Goal: Check status: Check status

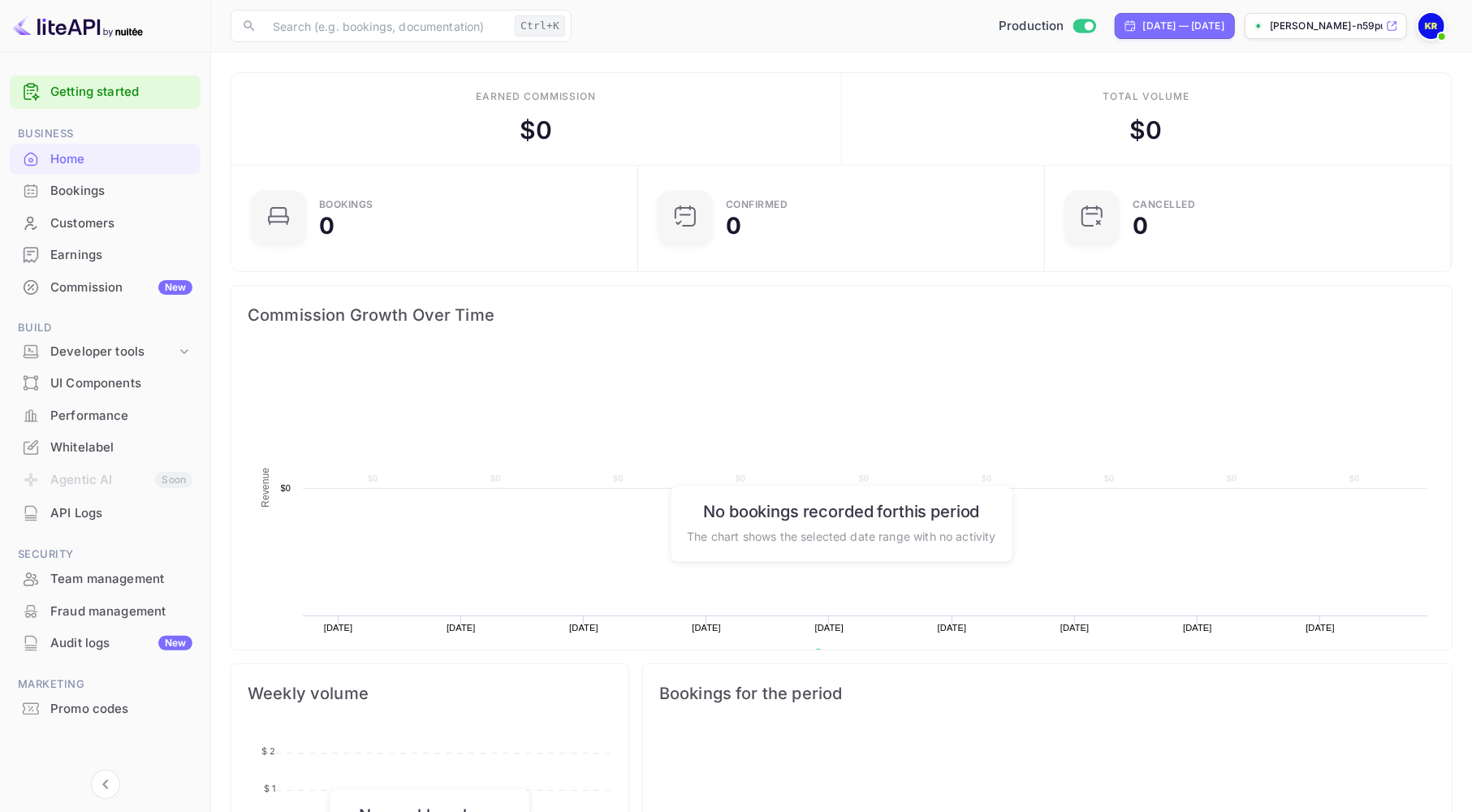
scroll to position [250, 383]
click at [92, 193] on div "Bookings" at bounding box center [121, 191] width 142 height 19
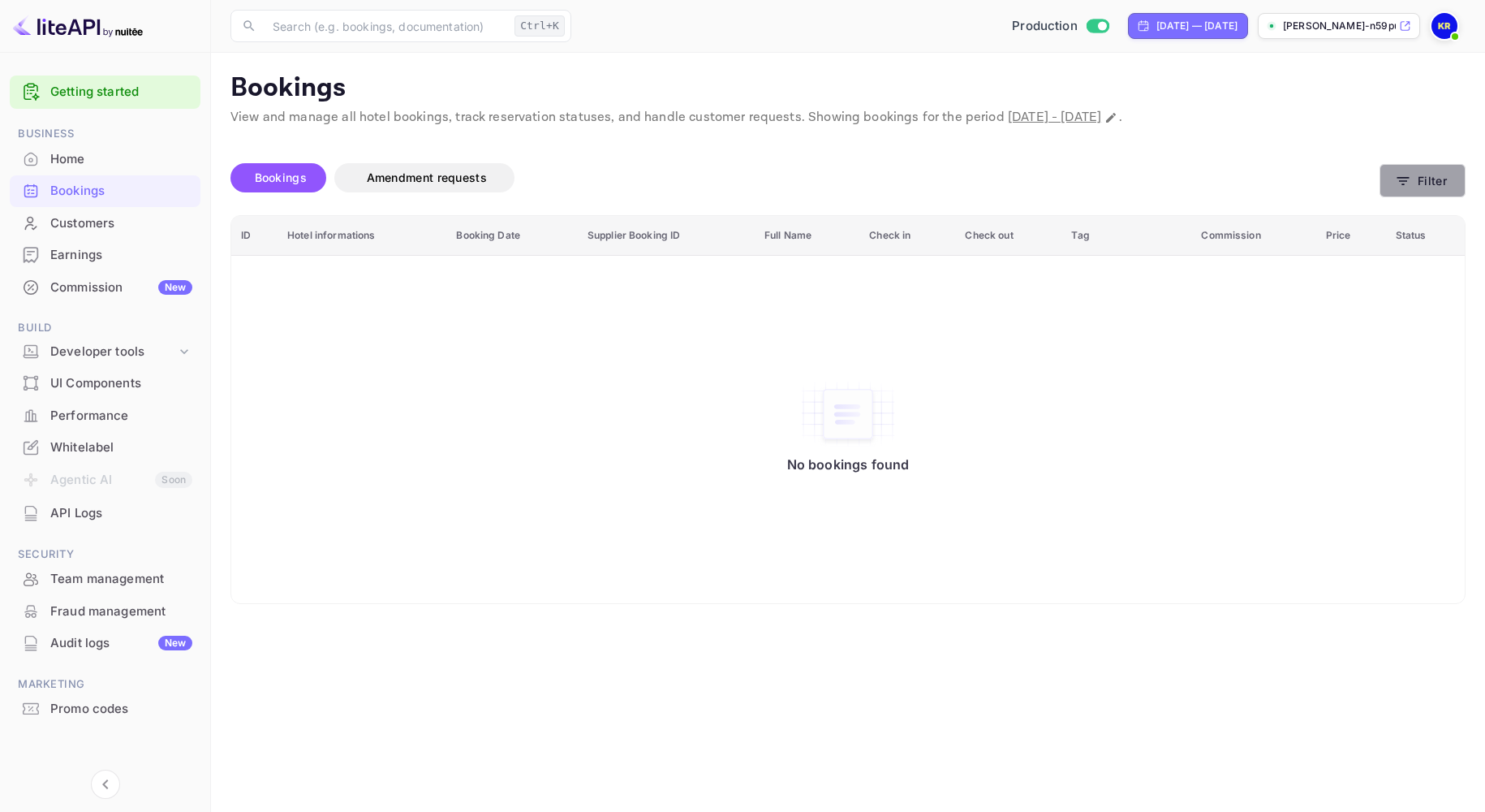
click at [1402, 182] on icon "button" at bounding box center [1403, 181] width 16 height 16
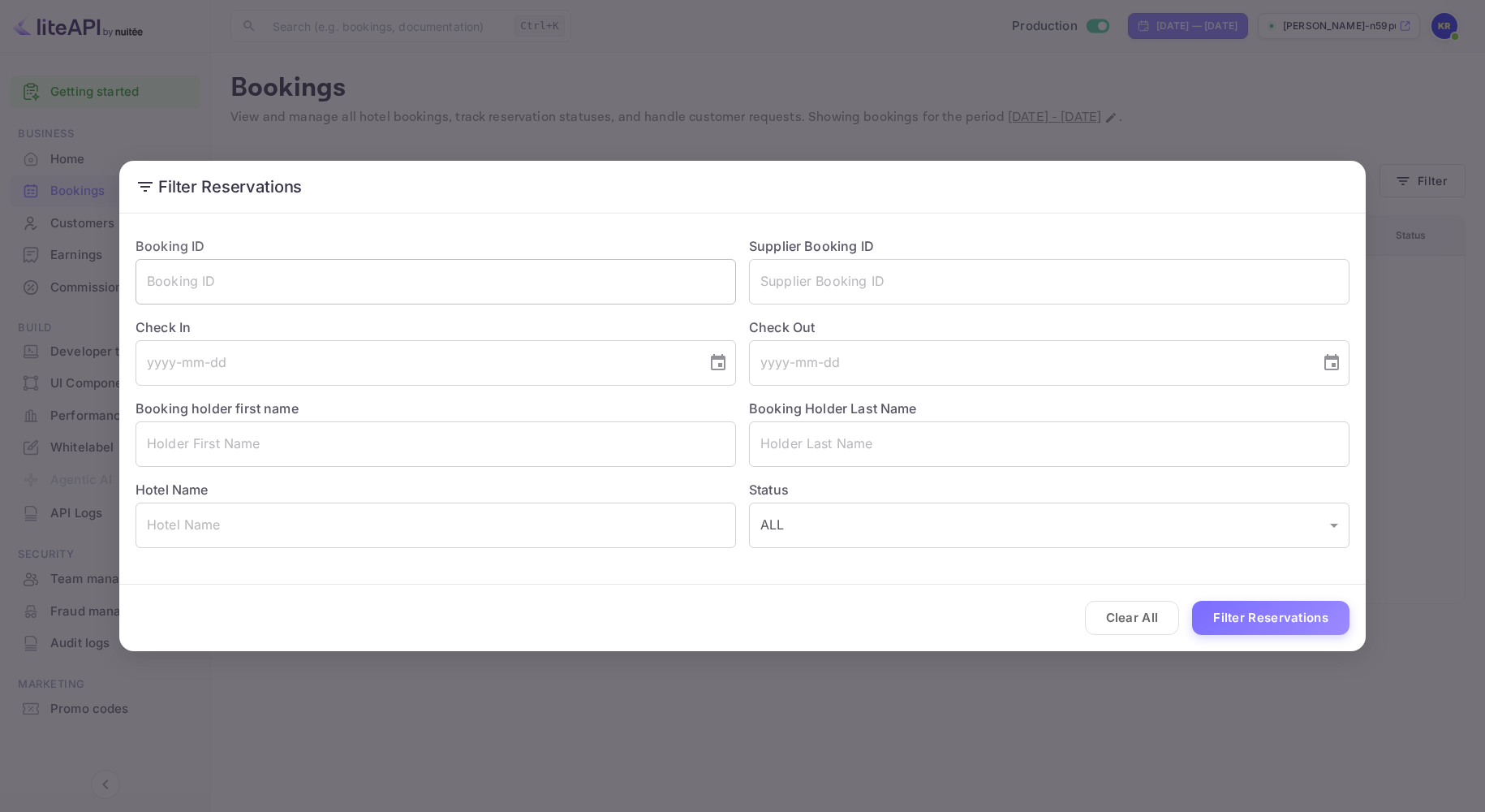
click at [233, 273] on input "text" at bounding box center [435, 282] width 600 height 45
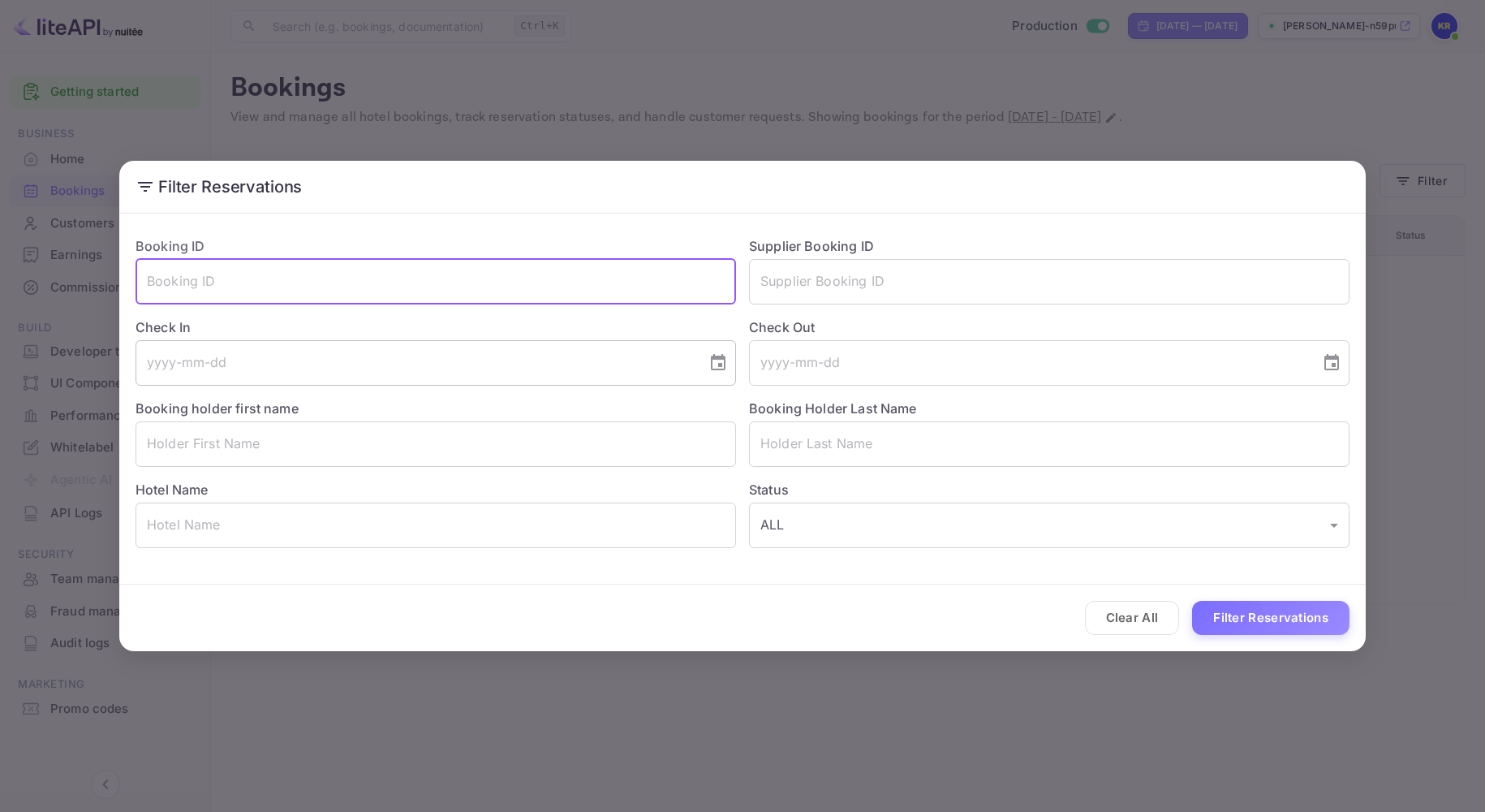
paste input "SX13TeW0O"
type input "SX13TeW0O"
click at [1254, 629] on button "Filter Reservations" at bounding box center [1270, 617] width 158 height 35
click at [148, 279] on input "SX13TeW0O" at bounding box center [435, 282] width 600 height 45
click at [226, 285] on input "SX13TeW0O" at bounding box center [435, 282] width 600 height 45
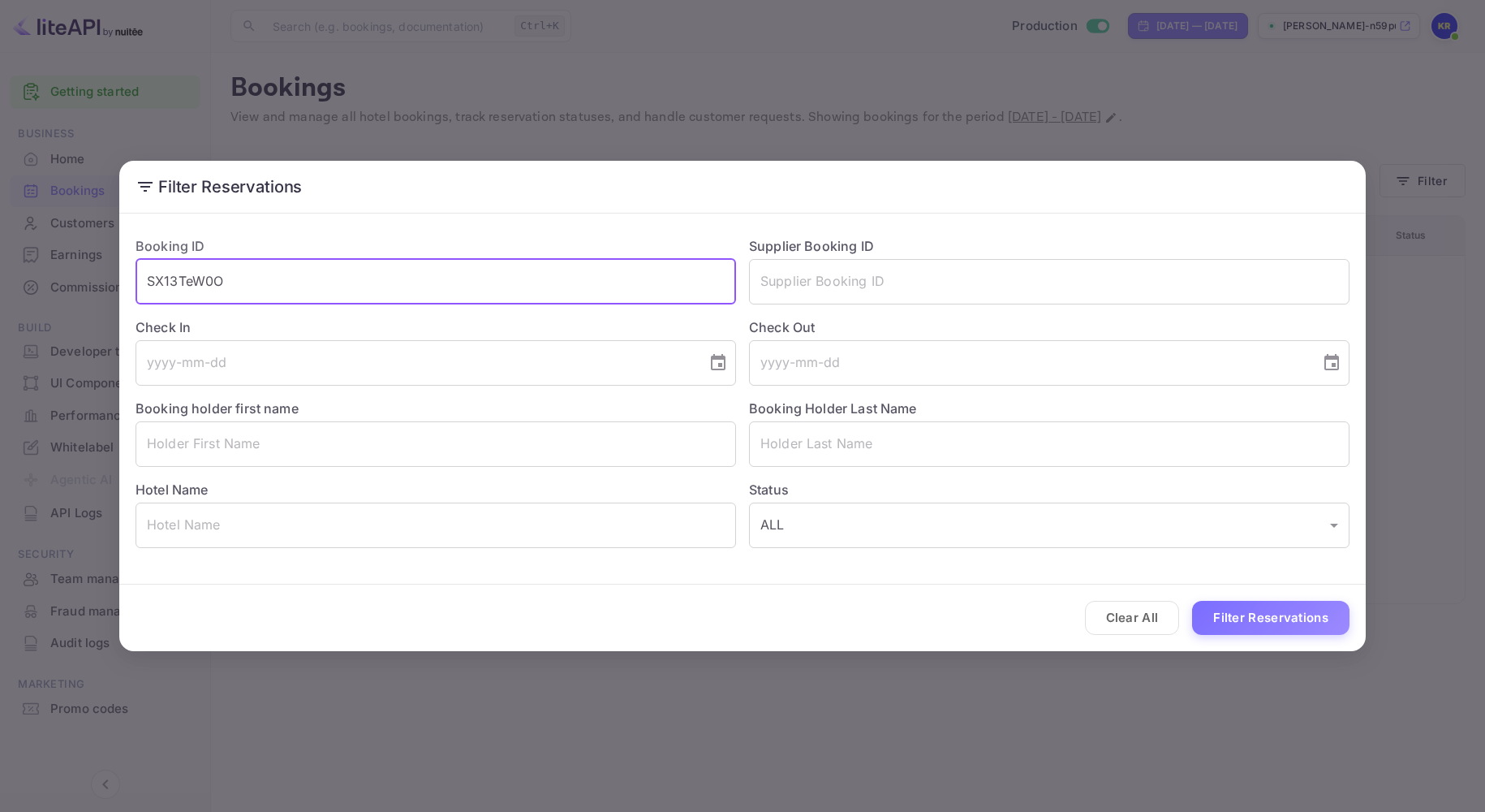
click at [1434, 32] on div "Filter Reservations Booking ID SX13TeW0O ​ Supplier Booking ID ​ Check In ​ Che…" at bounding box center [742, 406] width 1485 height 812
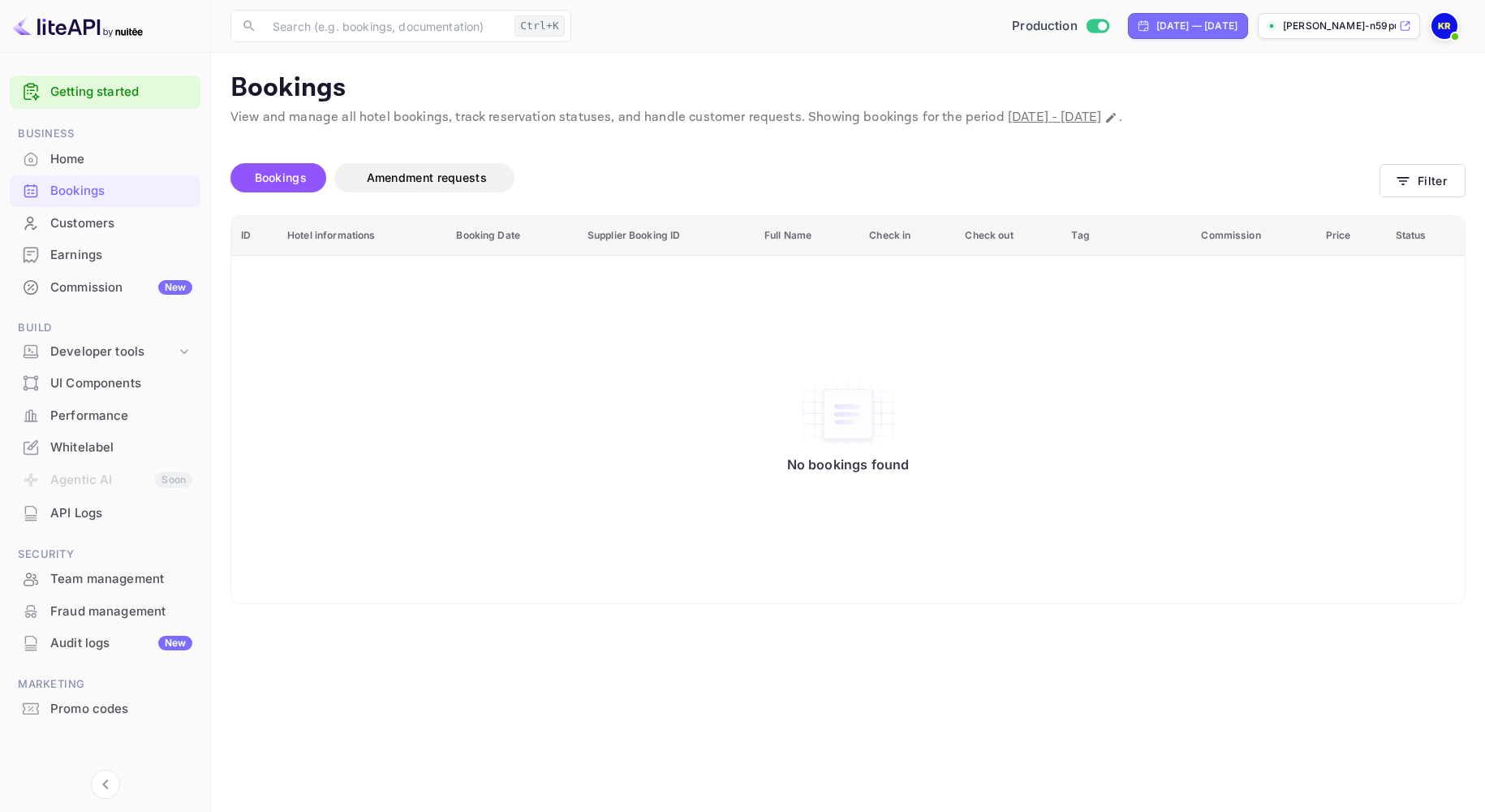
click at [1430, 32] on span at bounding box center [1444, 26] width 29 height 29
click at [1339, 208] on div "Sign out" at bounding box center [1345, 220] width 226 height 36
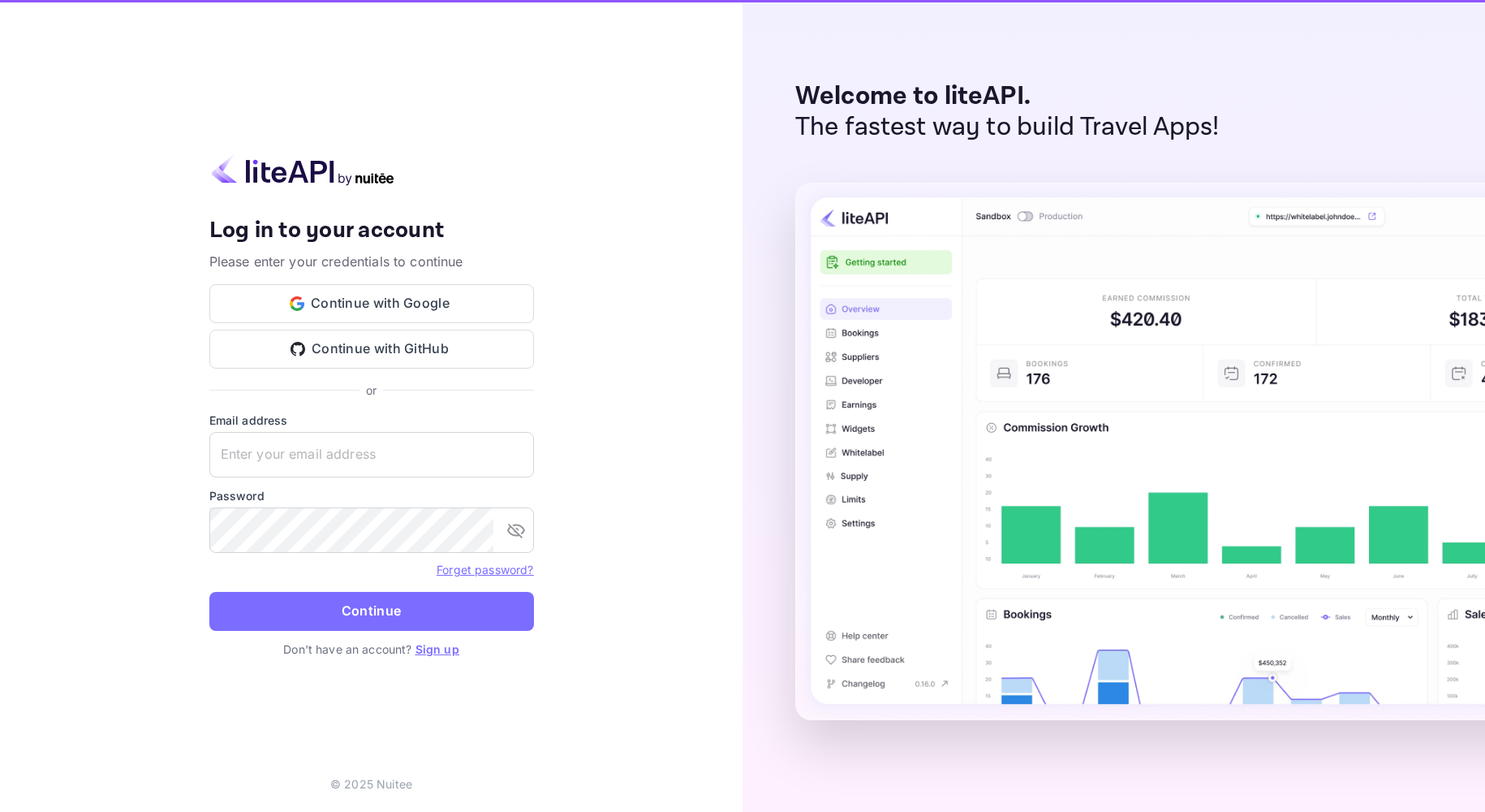
type input "[EMAIL_ADDRESS][DOMAIN_NAME]"
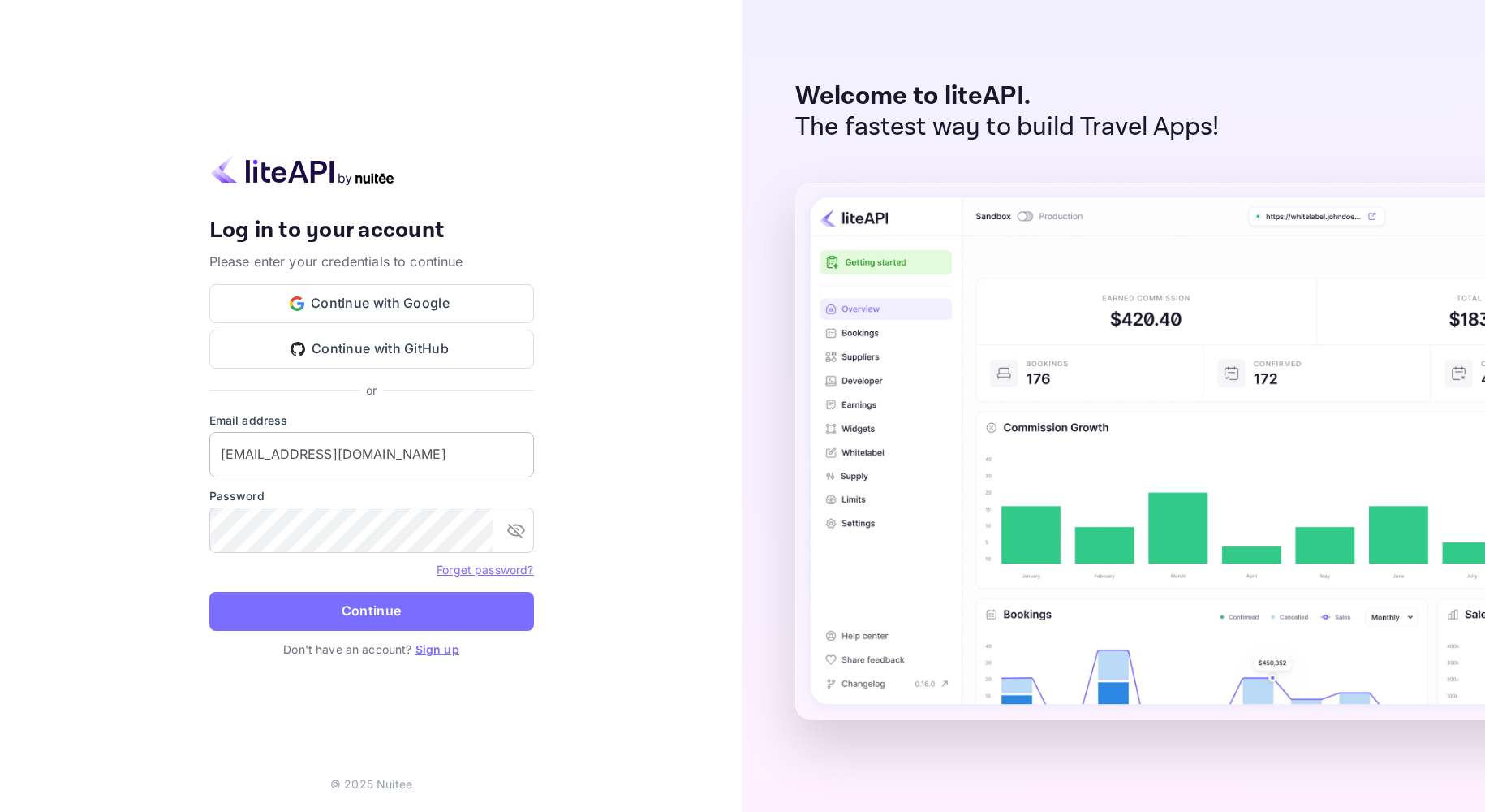
click at [330, 467] on input "[EMAIL_ADDRESS][DOMAIN_NAME]" at bounding box center [371, 455] width 324 height 45
click at [227, 606] on button "Continue" at bounding box center [371, 611] width 324 height 39
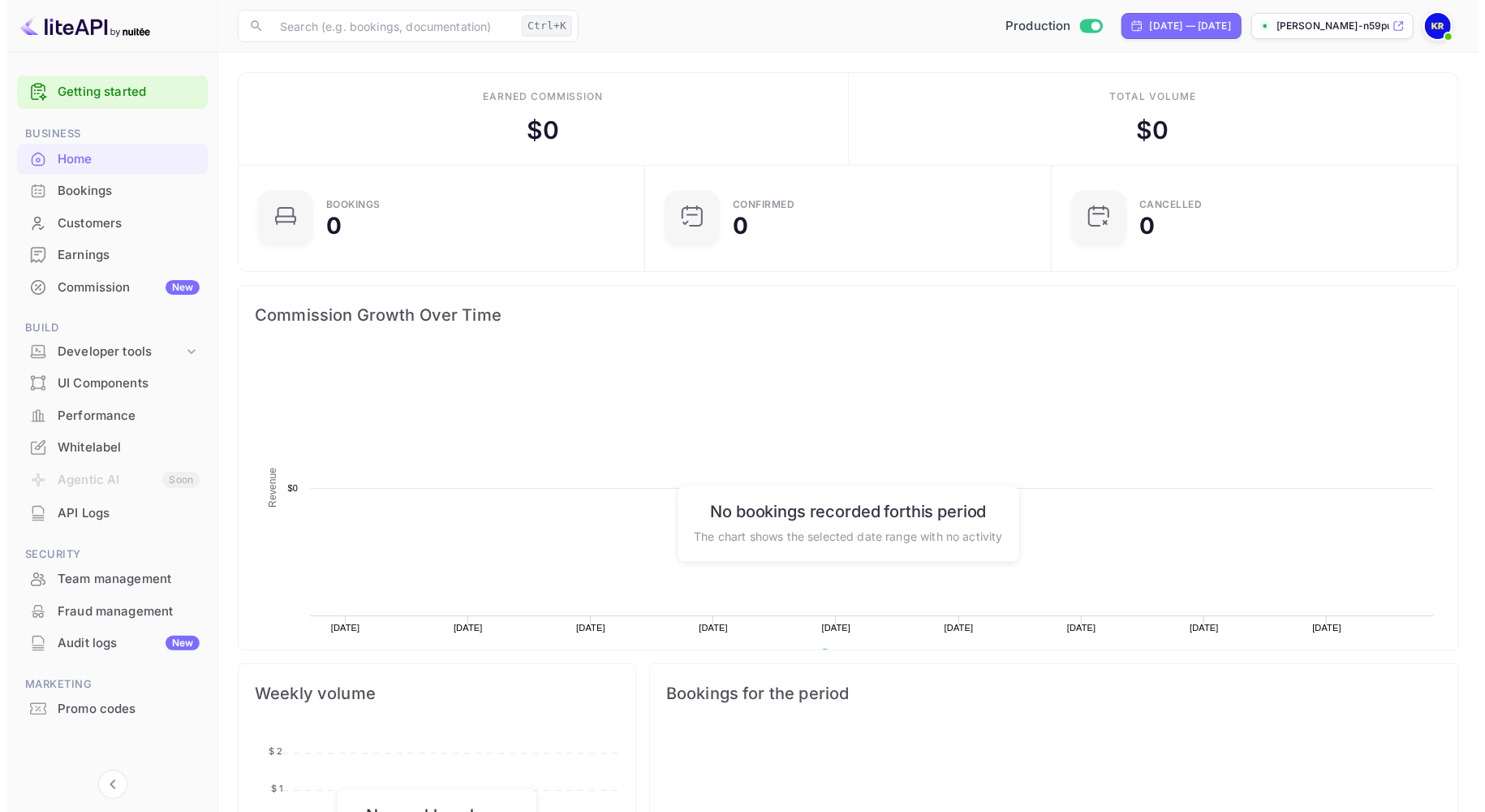
scroll to position [250, 383]
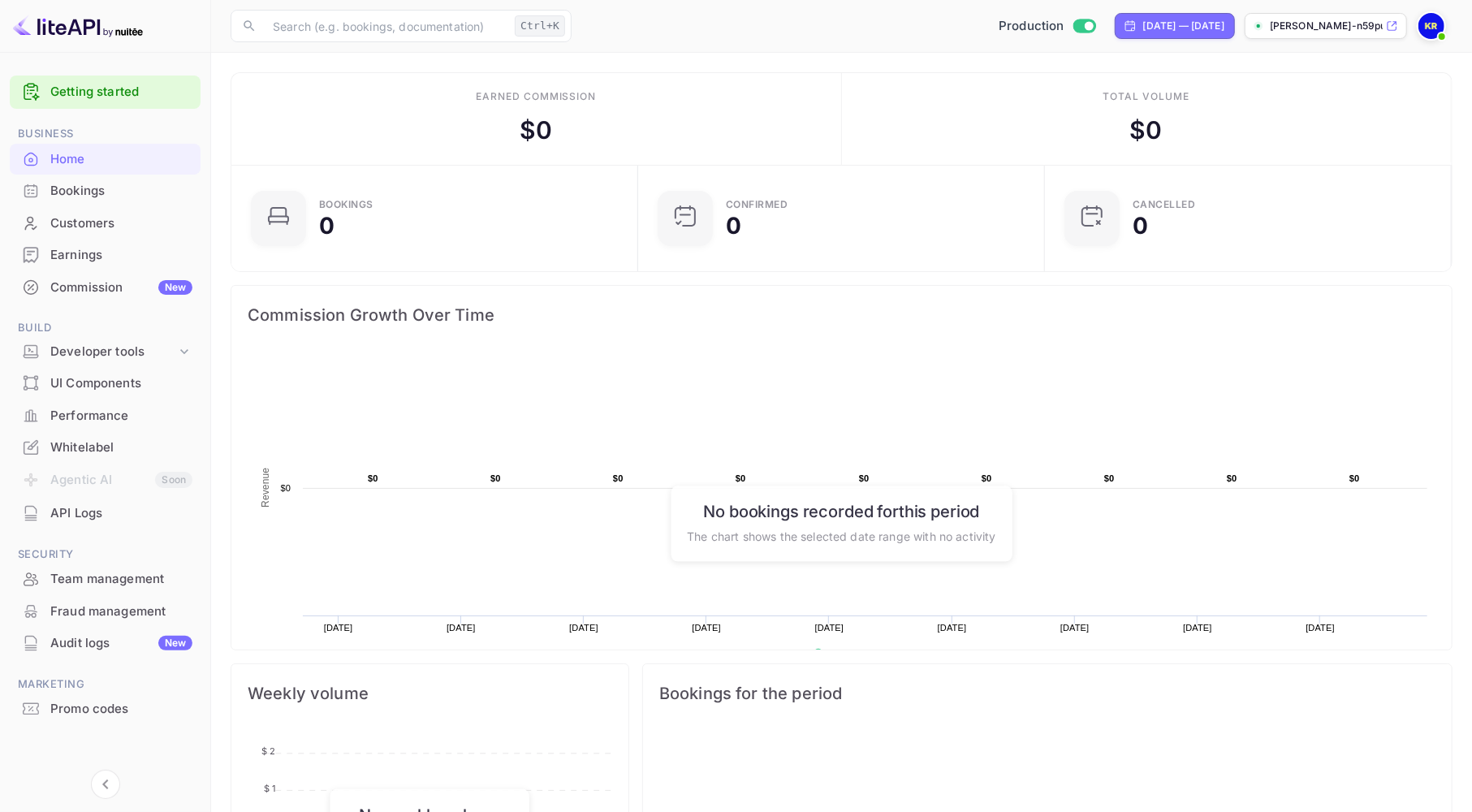
click at [66, 195] on div "Bookings" at bounding box center [121, 191] width 142 height 19
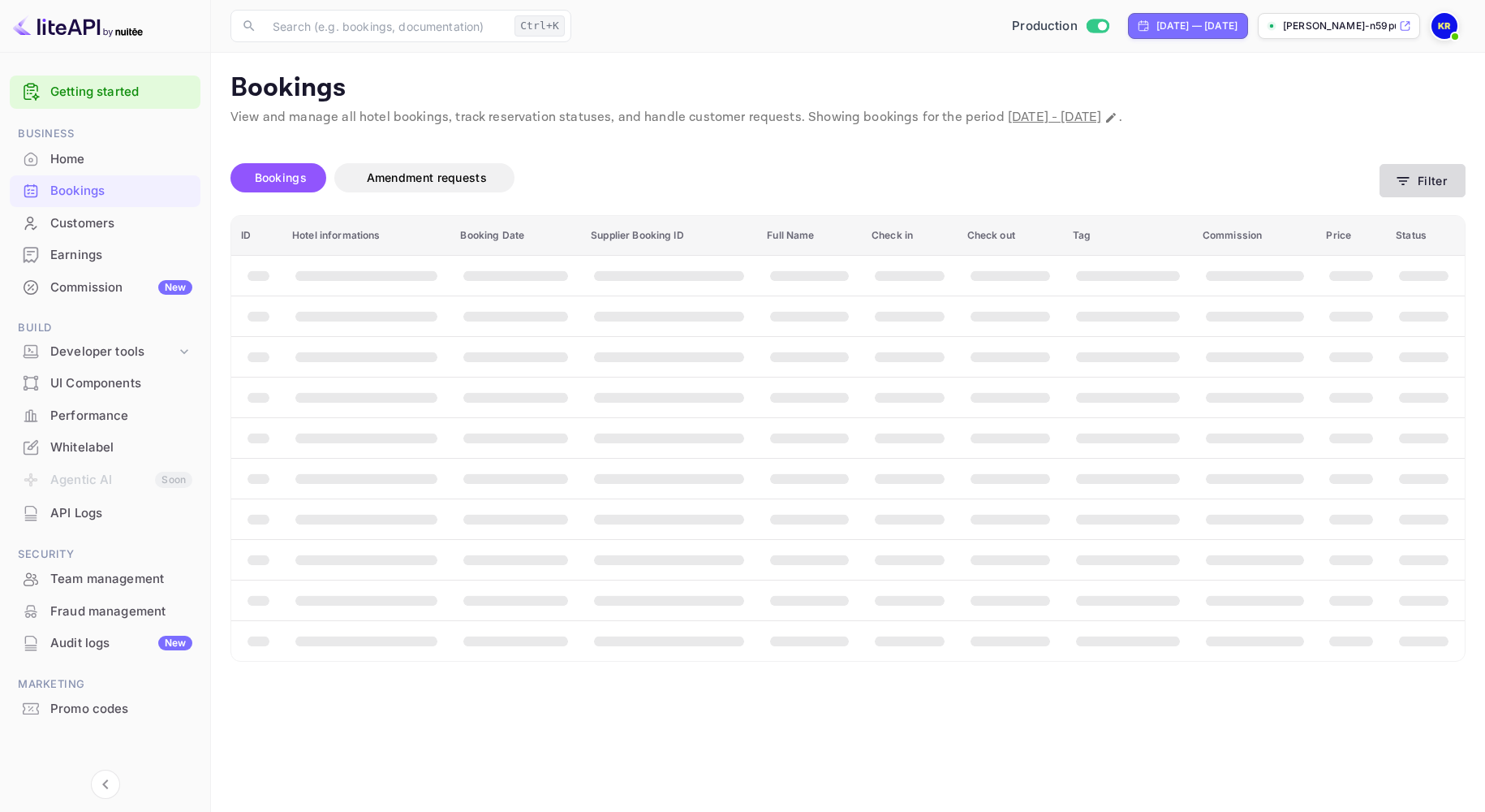
click at [1415, 183] on button "Filter" at bounding box center [1423, 180] width 86 height 33
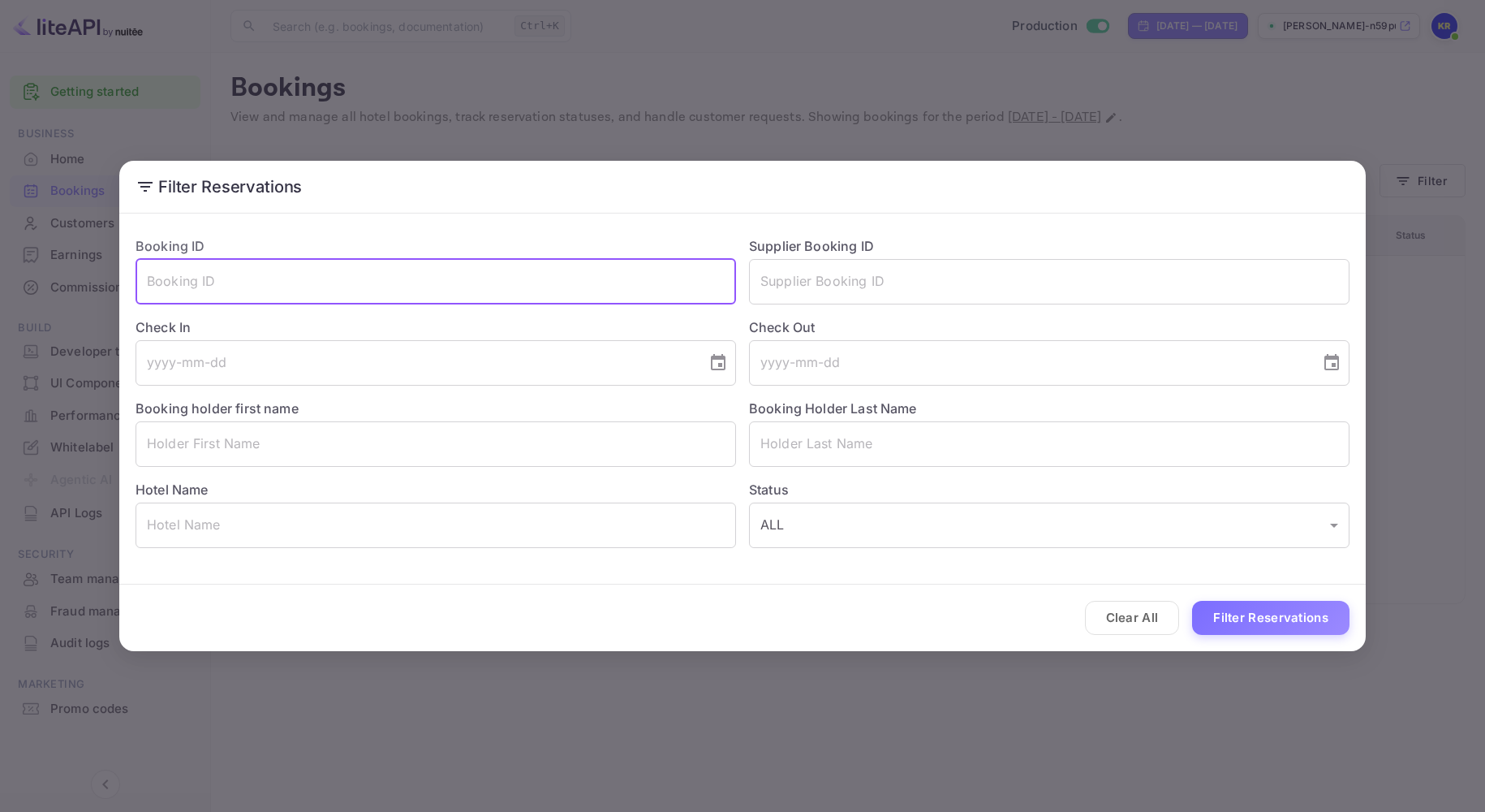
click at [211, 287] on input "text" at bounding box center [435, 282] width 600 height 45
paste input "SX13TeW0O"
click at [145, 276] on input "SX13TeW0O" at bounding box center [435, 282] width 600 height 45
type input "SX13TeW0O"
click at [1192, 600] on button "Filter Reservations" at bounding box center [1270, 617] width 158 height 35
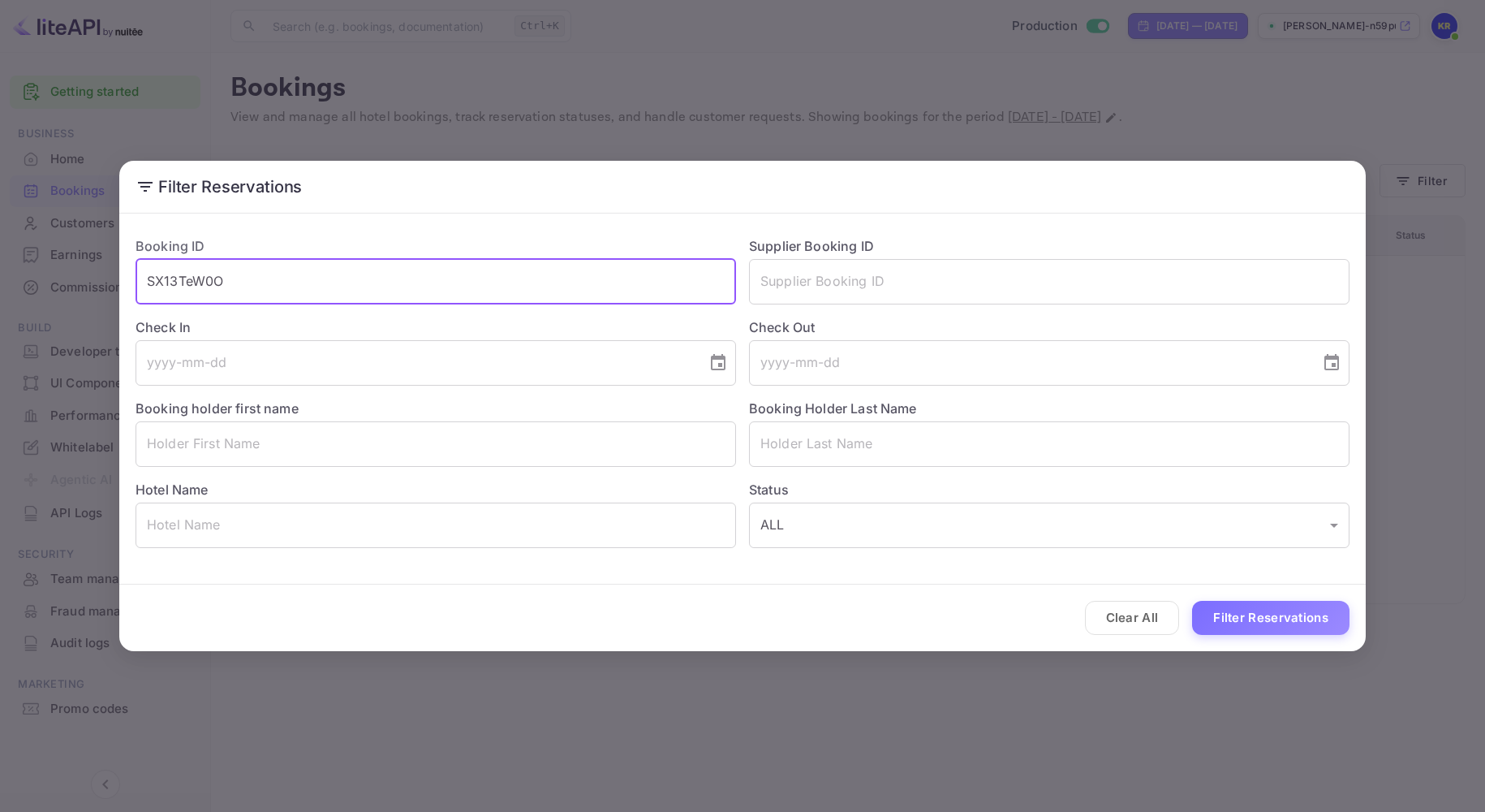
click at [347, 138] on div "Filter Reservations Booking ID SX13TeW0O ​ Supplier Booking ID ​ Check In ​ Che…" at bounding box center [742, 406] width 1485 height 812
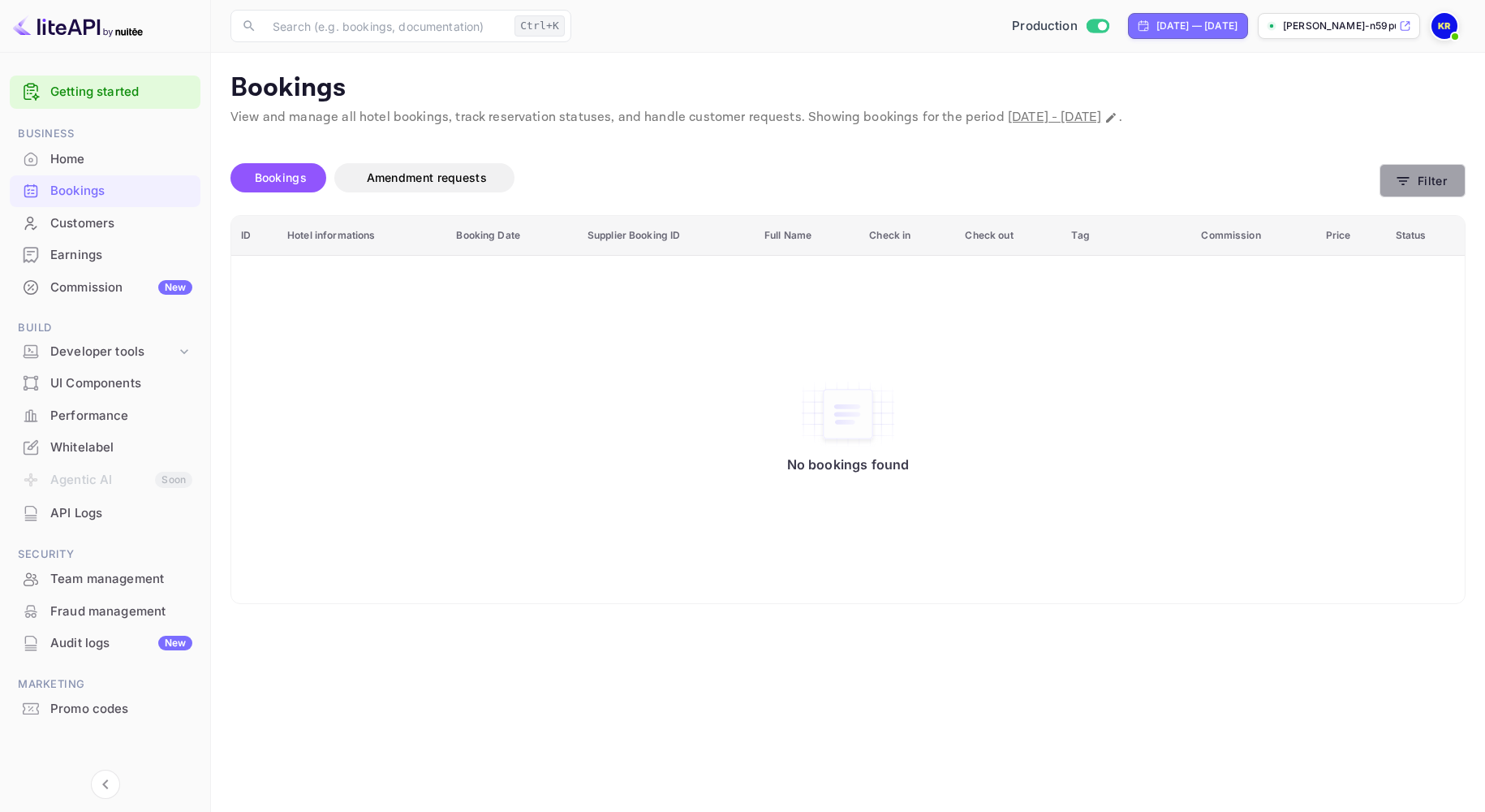
click at [1412, 181] on button "Filter" at bounding box center [1423, 180] width 86 height 33
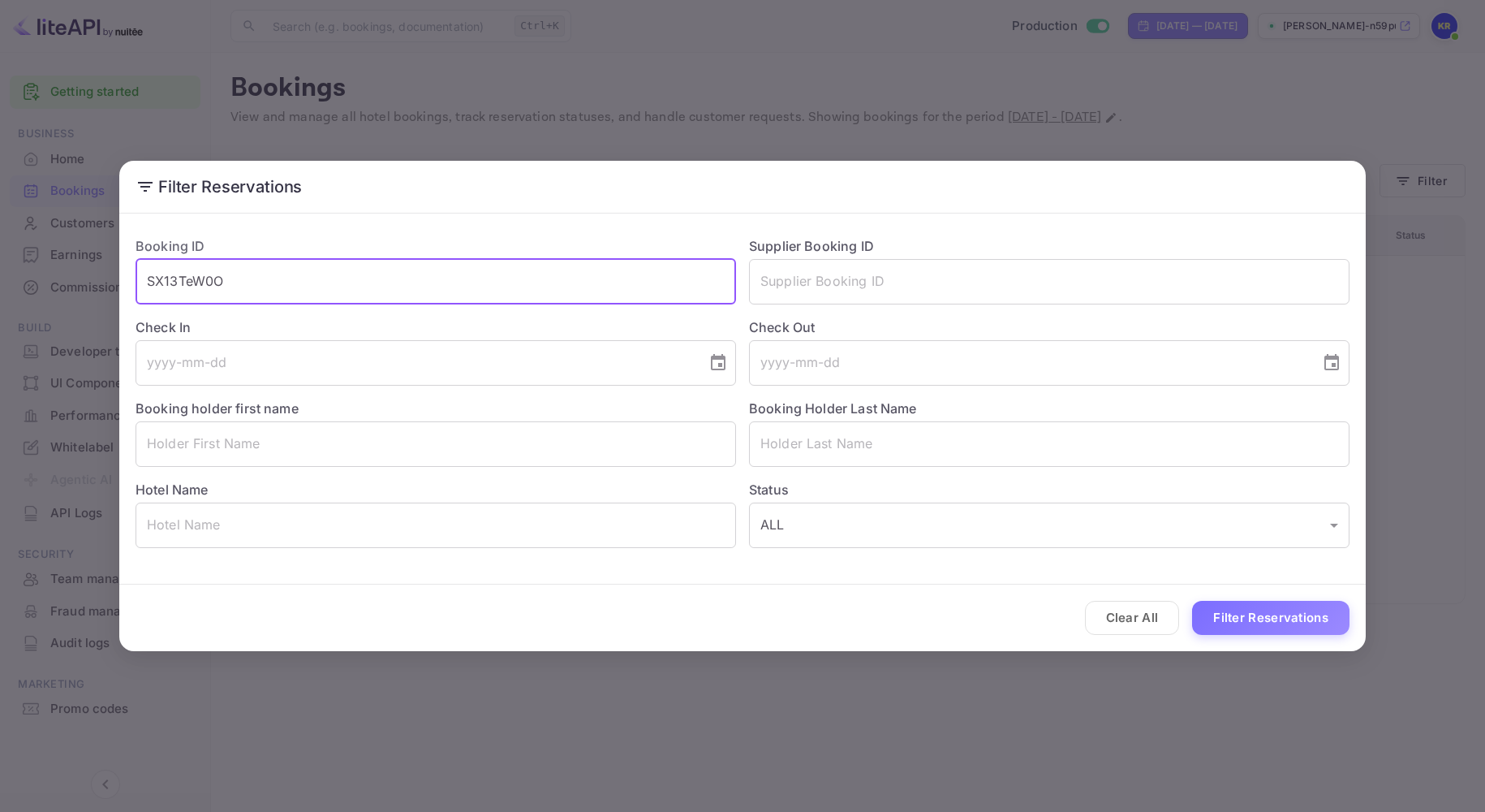
click at [238, 286] on input "SX13TeW0O" at bounding box center [435, 282] width 600 height 45
click at [1235, 629] on button "Filter Reservations" at bounding box center [1270, 617] width 158 height 35
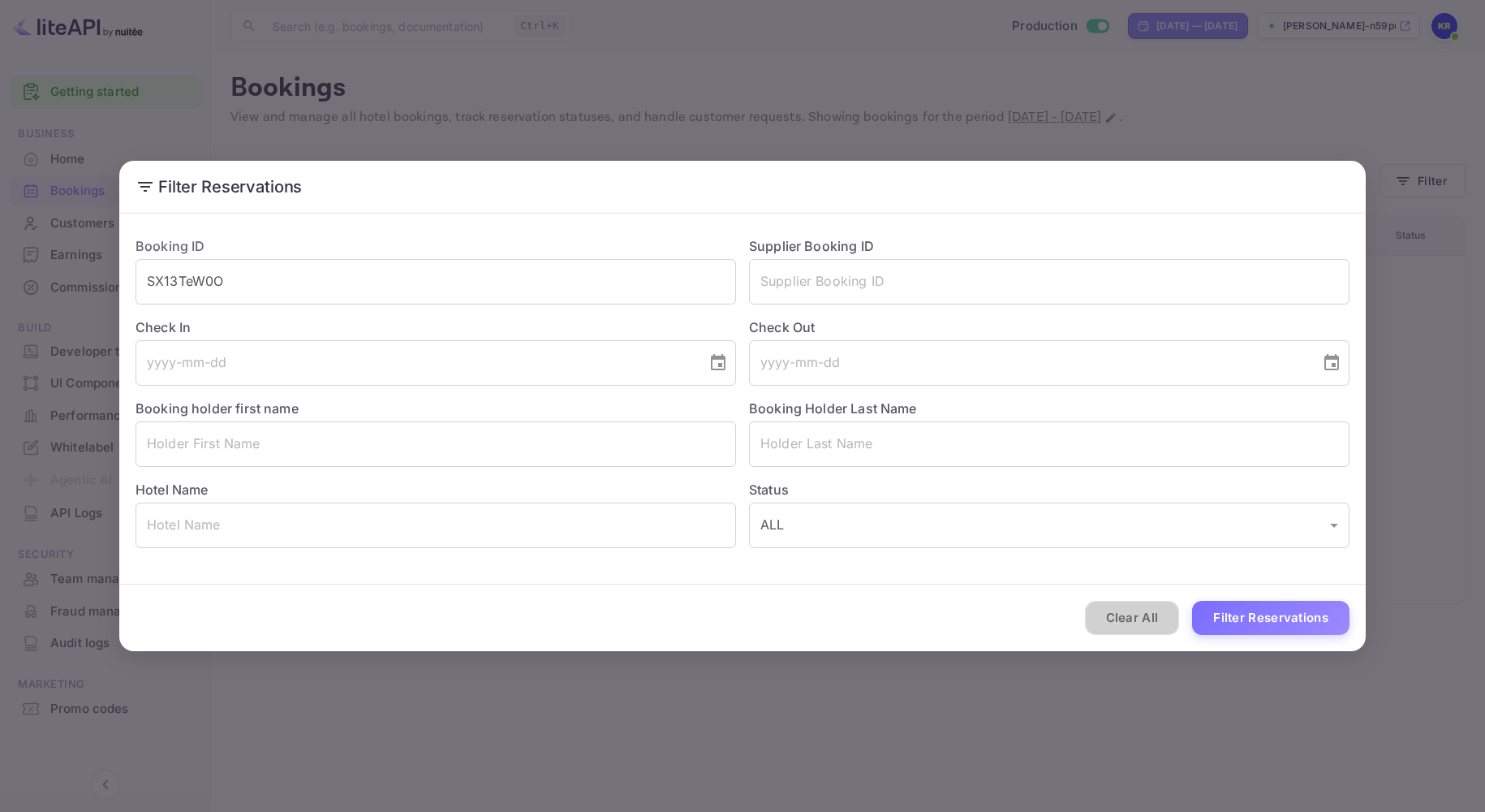
drag, startPoint x: 1115, startPoint y: 617, endPoint x: 255, endPoint y: 495, distance: 868.6
click at [1114, 617] on button "Clear All" at bounding box center [1132, 617] width 95 height 35
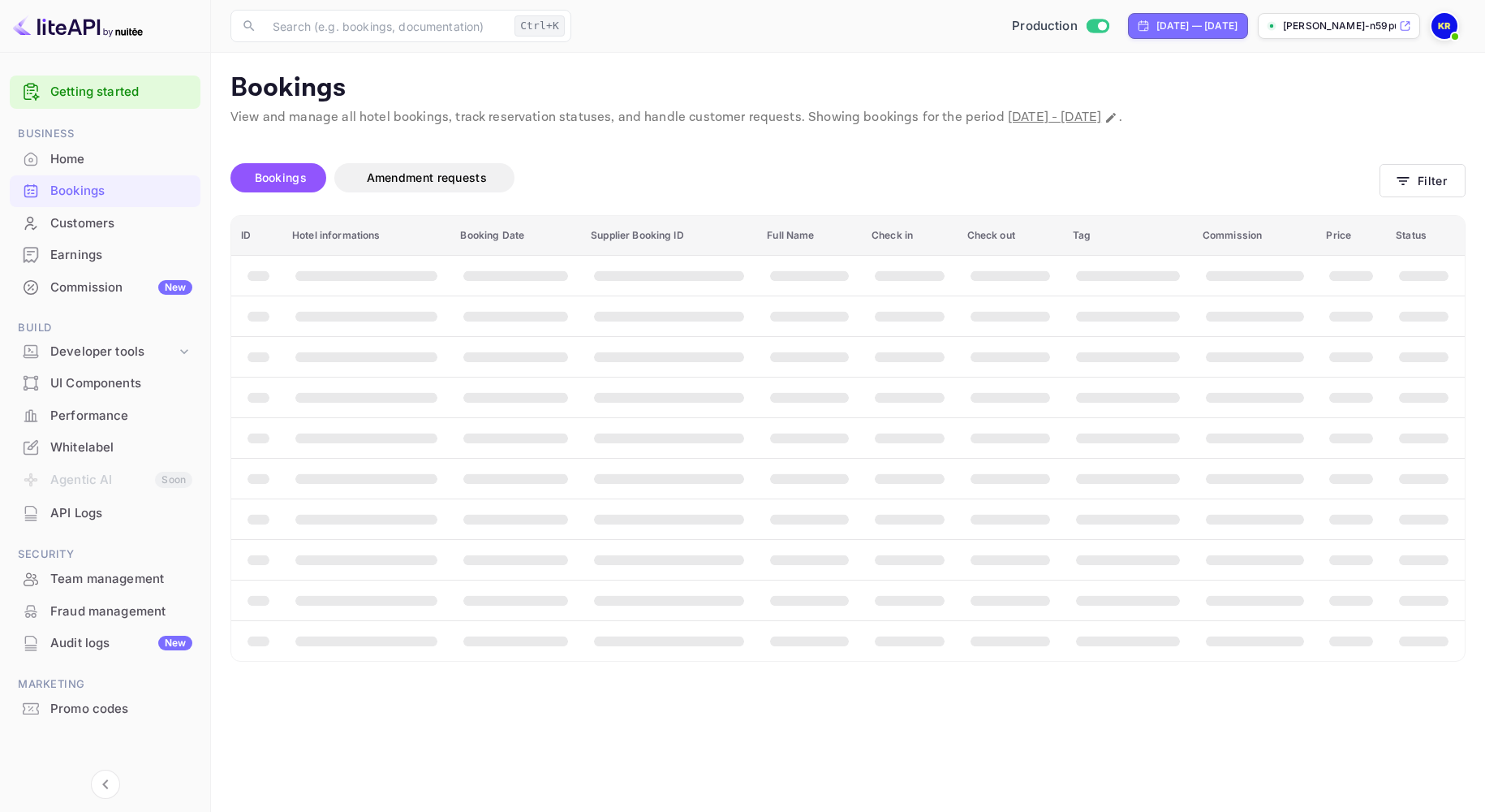
click at [210, 442] on div "Getting started Business Home Bookings Customers Earnings Commission New Build …" at bounding box center [105, 427] width 211 height 750
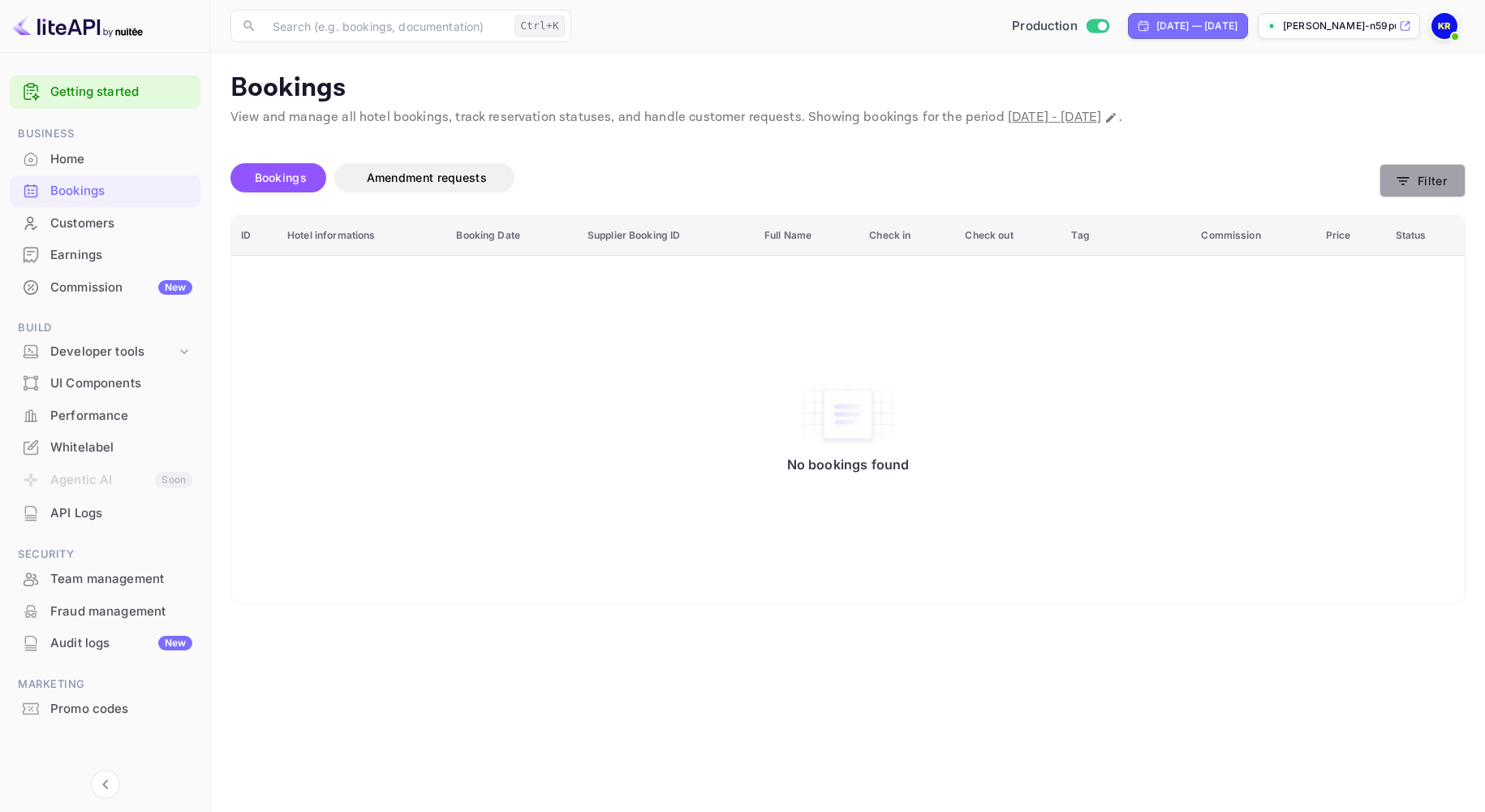
click at [1398, 180] on icon "button" at bounding box center [1403, 181] width 16 height 16
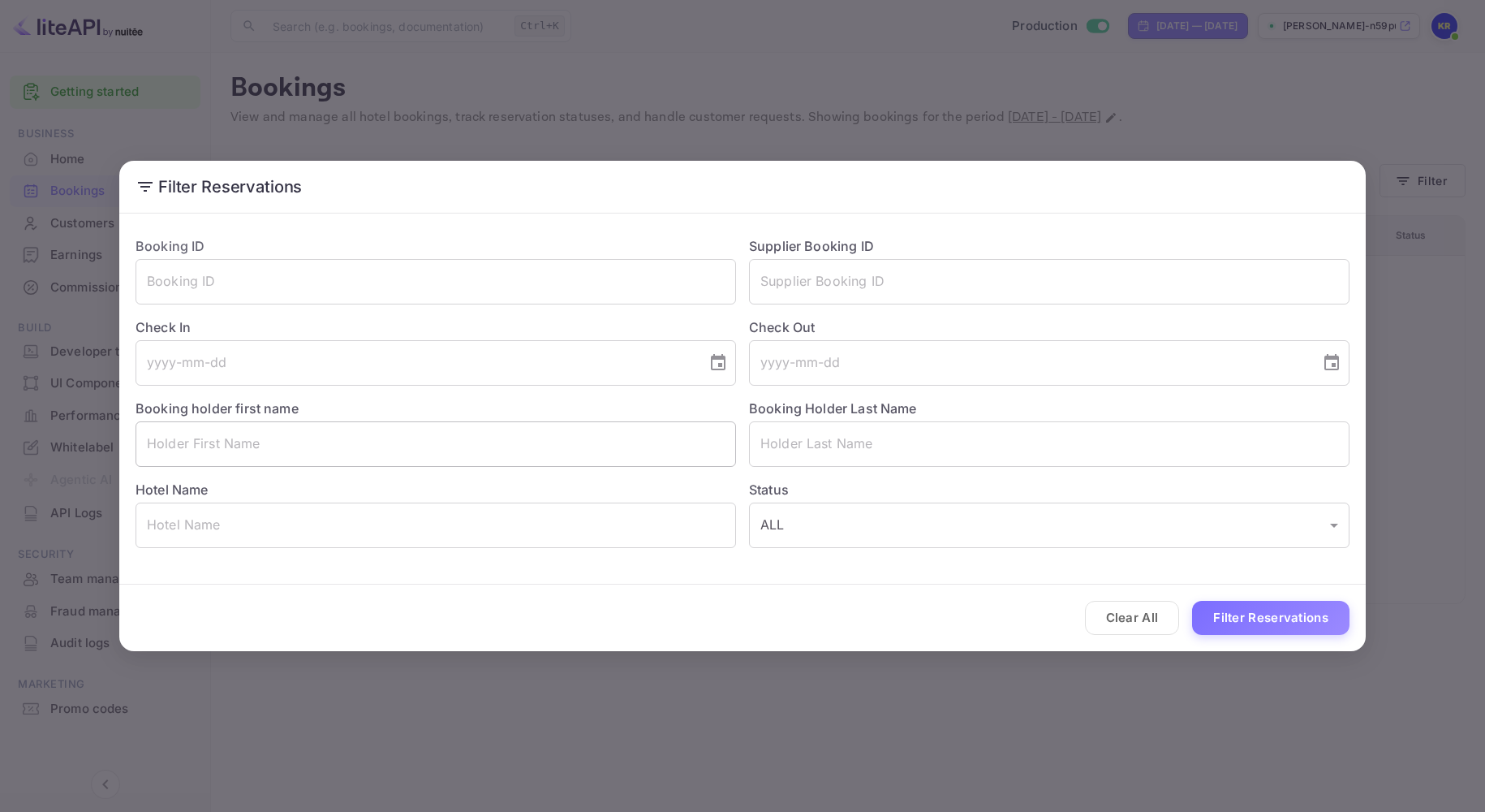
click at [216, 449] on input "text" at bounding box center [435, 444] width 600 height 45
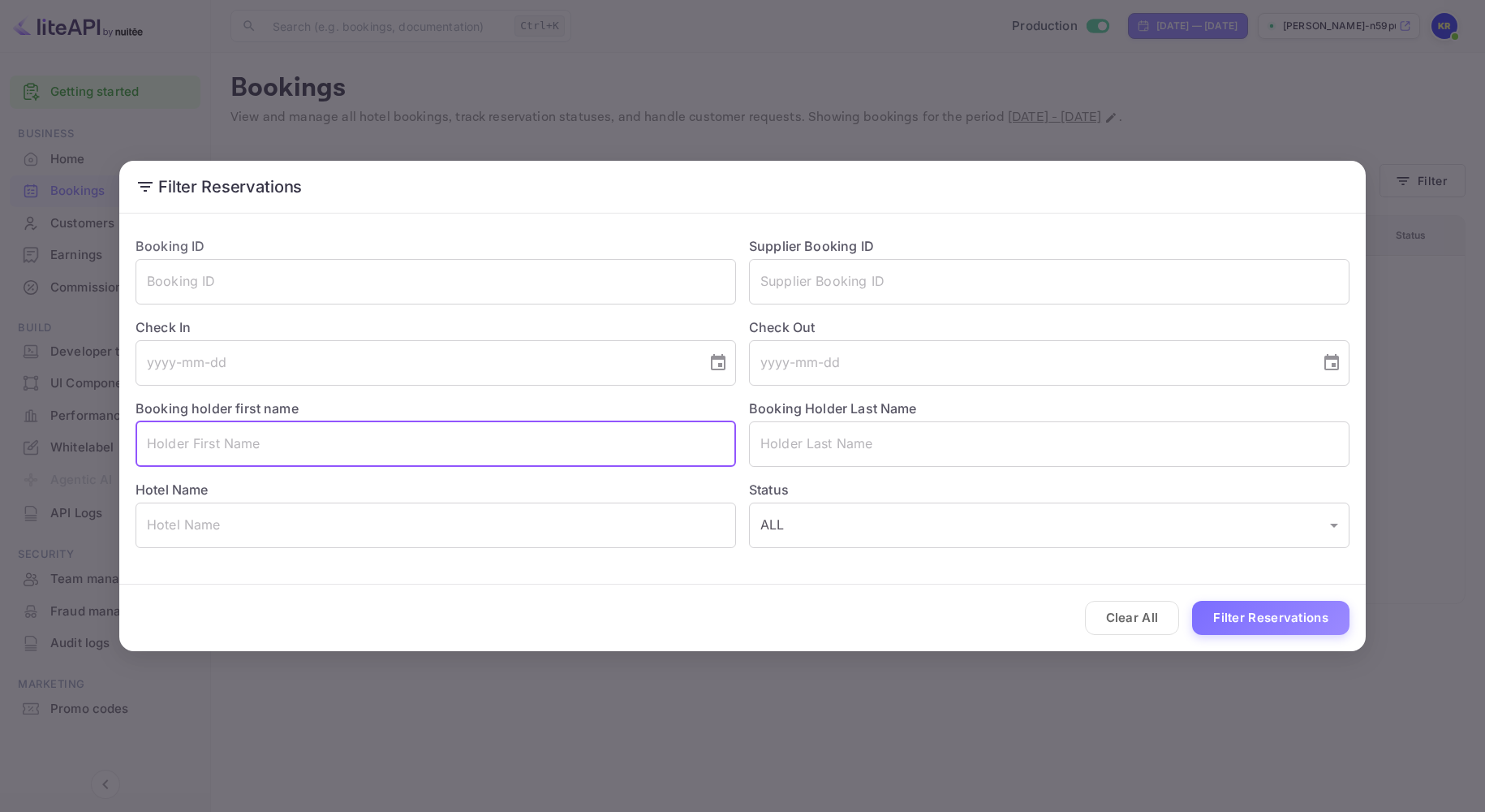
paste input "[PERSON_NAME]"
drag, startPoint x: 266, startPoint y: 451, endPoint x: 294, endPoint y: 456, distance: 28.4
click at [294, 456] on input "[PERSON_NAME]" at bounding box center [435, 444] width 600 height 45
type input "Jerrik"
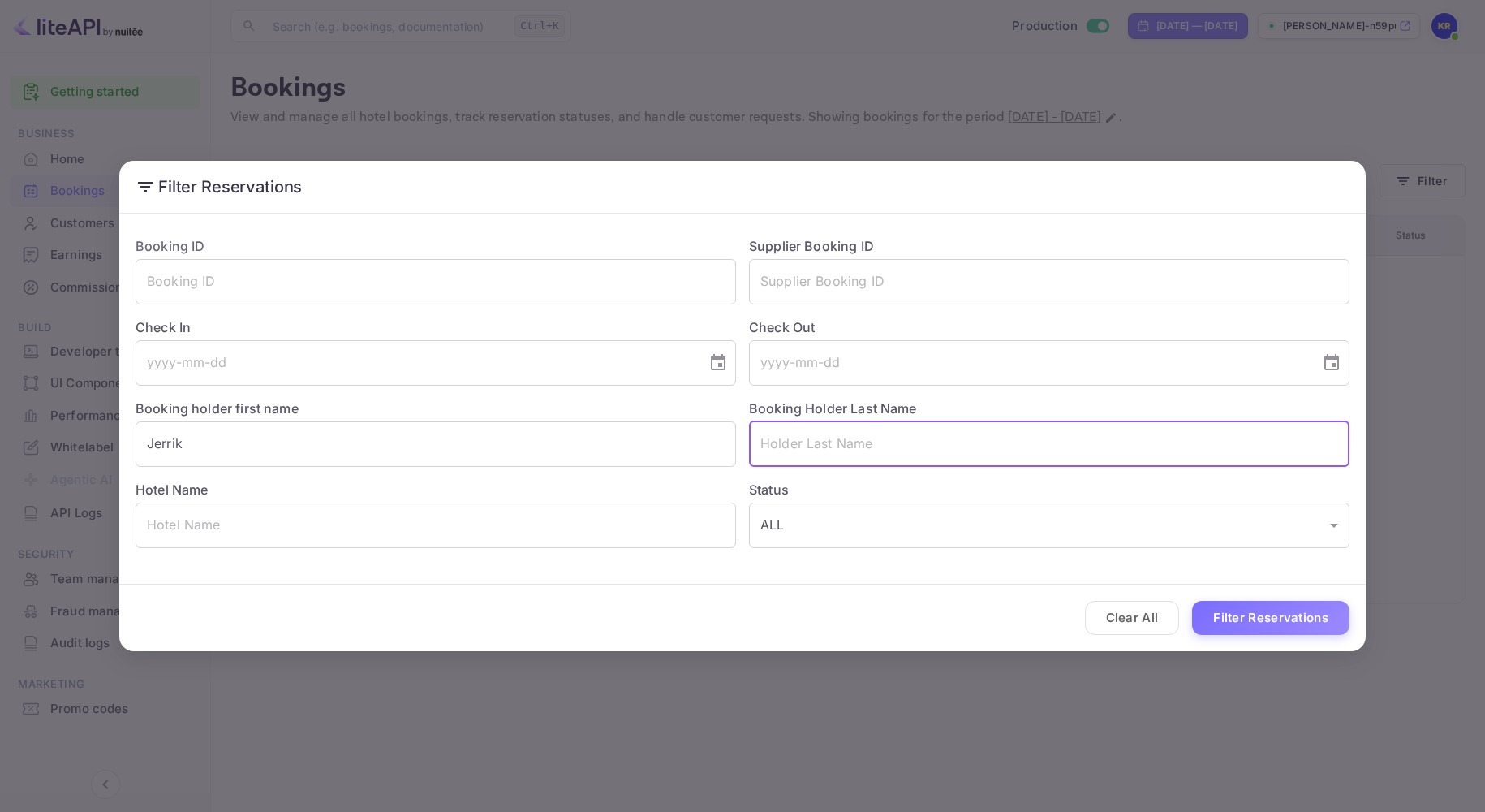
click at [801, 445] on input "text" at bounding box center [1049, 444] width 600 height 45
paste input "[PERSON_NAME]"
click at [764, 433] on input "[PERSON_NAME]" at bounding box center [1049, 444] width 600 height 45
type input "[PERSON_NAME]"
click at [1210, 619] on button "Filter Reservations" at bounding box center [1270, 617] width 158 height 35
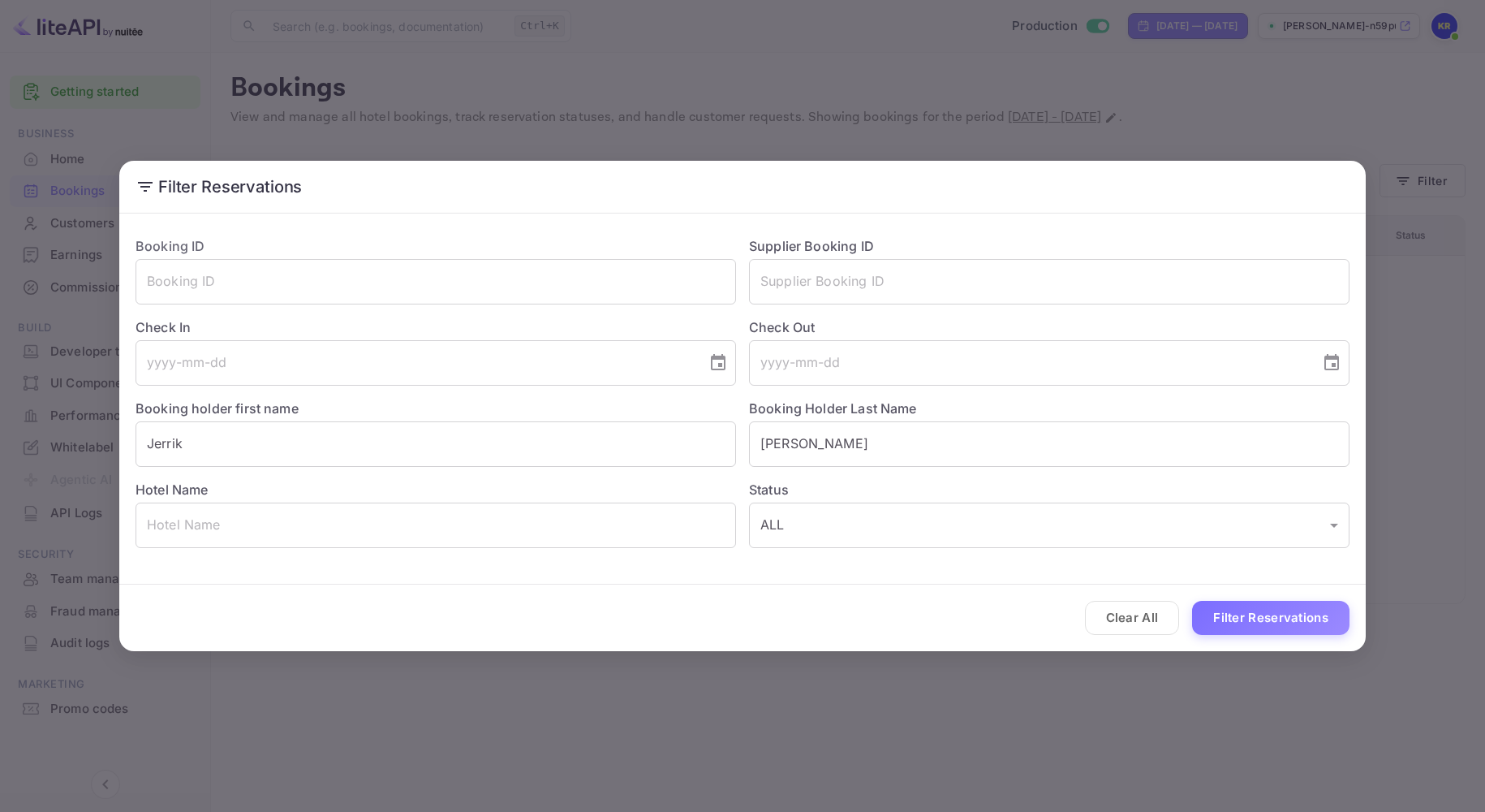
drag, startPoint x: 1448, startPoint y: 28, endPoint x: 1356, endPoint y: 114, distance: 125.9
click at [1448, 28] on div "Filter Reservations Booking ID ​ Supplier Booking ID ​ Check In ​ Check Out ​ B…" at bounding box center [742, 406] width 1485 height 812
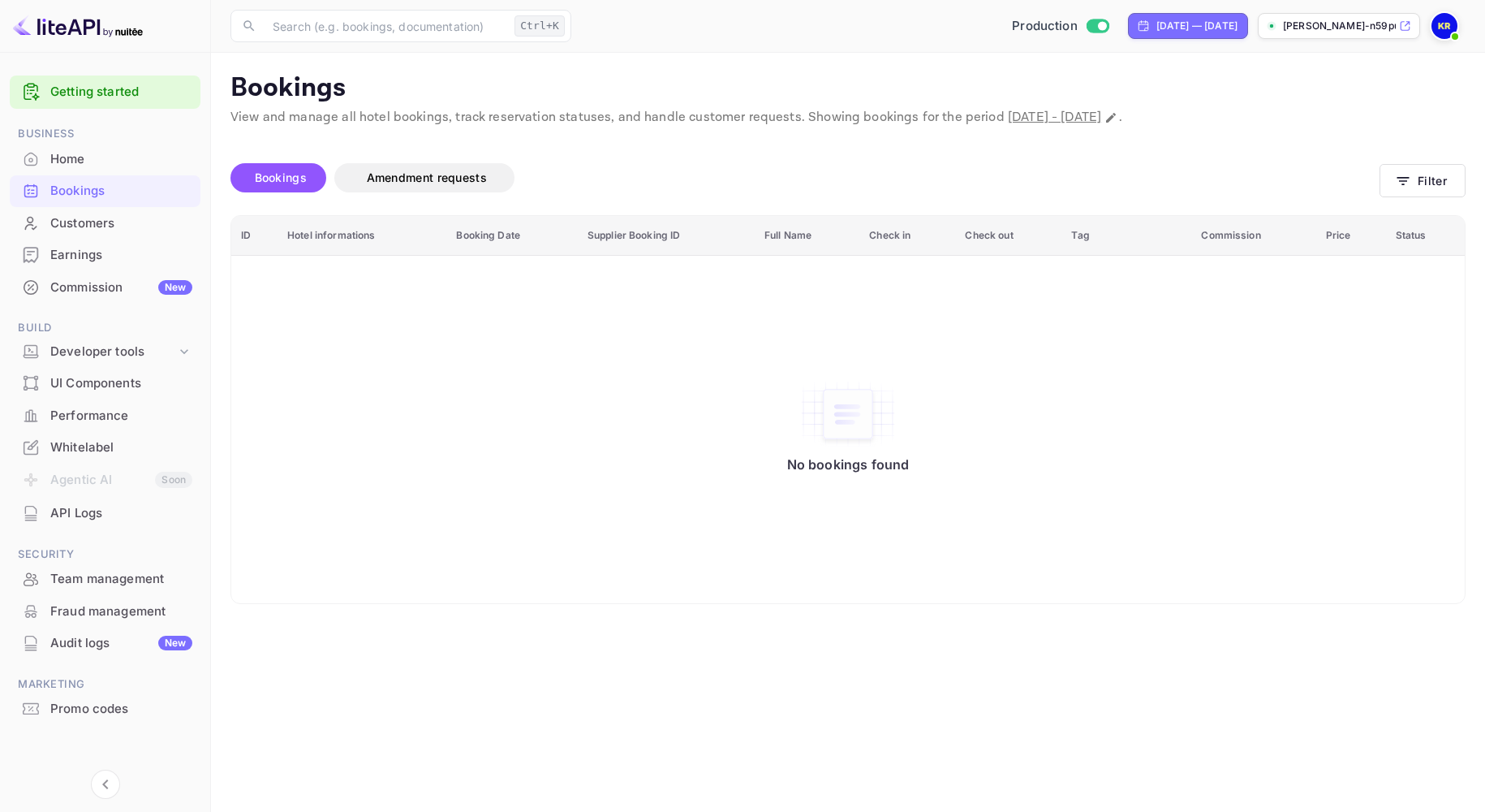
click at [1437, 30] on img at bounding box center [1444, 26] width 26 height 26
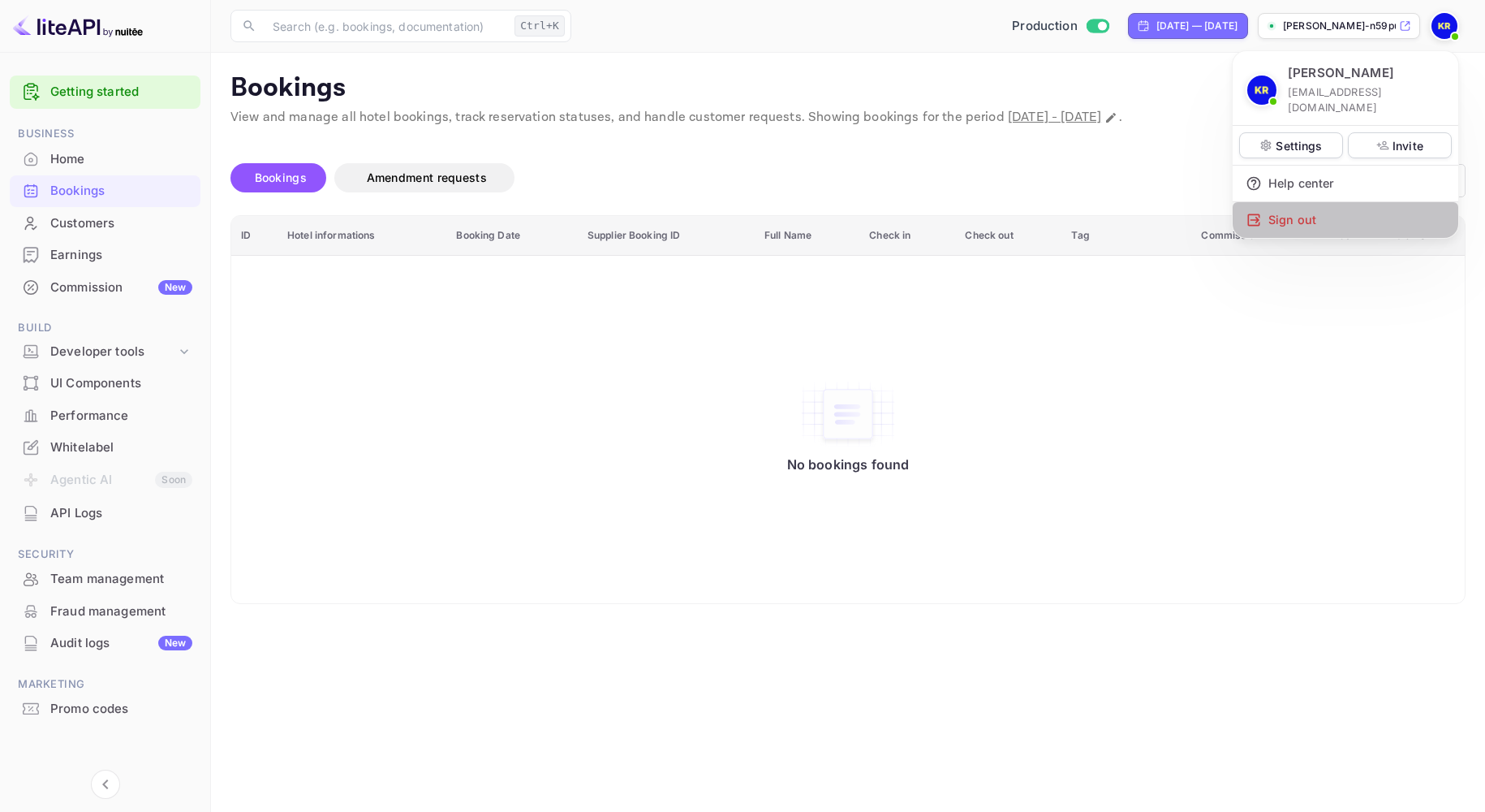
click at [1315, 202] on div "Sign out" at bounding box center [1345, 220] width 226 height 36
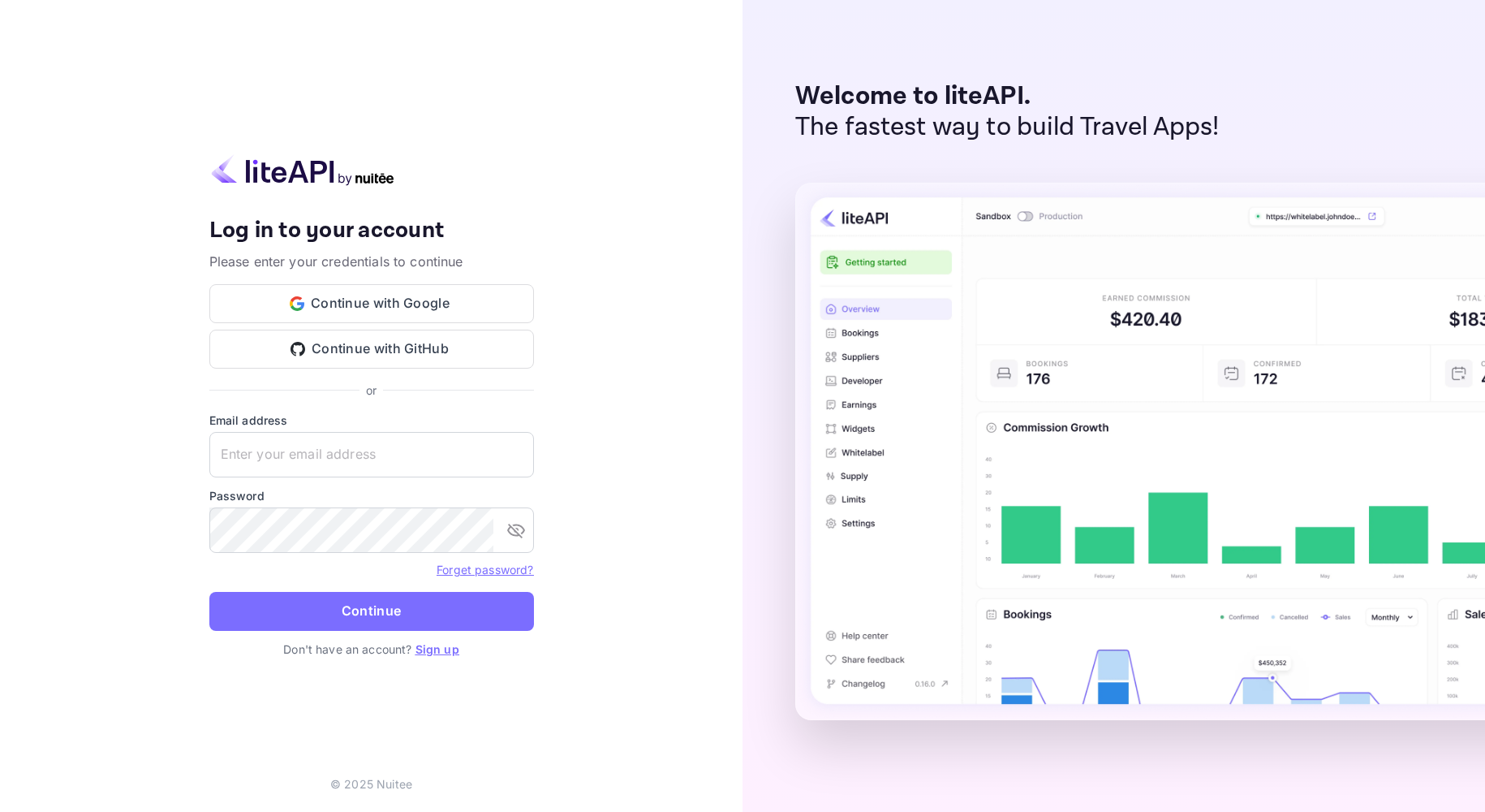
type input "[EMAIL_ADDRESS][DOMAIN_NAME]"
